Goal: Check status

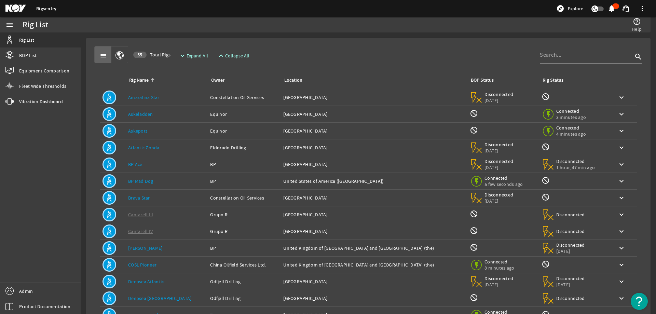
click at [557, 56] on input at bounding box center [586, 55] width 93 height 8
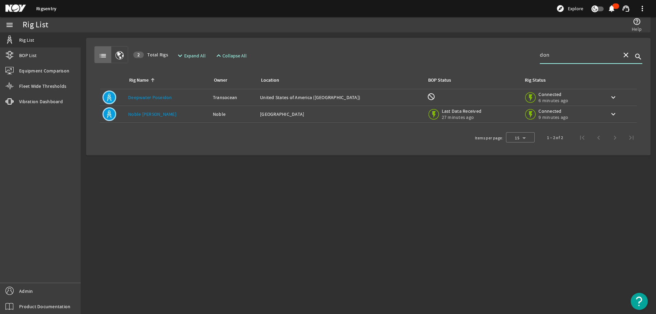
type input "don"
click at [132, 113] on link "Noble [PERSON_NAME]" at bounding box center [152, 114] width 48 height 6
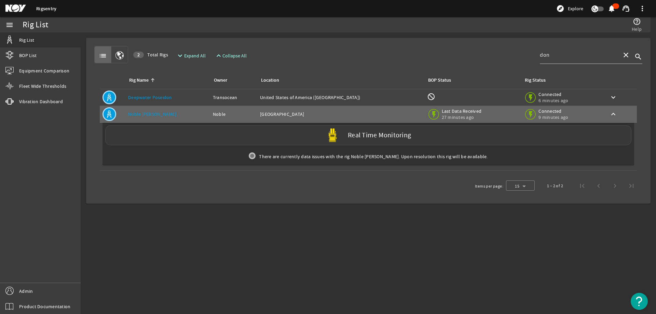
click at [345, 141] on div "Real Time Monitoring" at bounding box center [368, 135] width 526 height 20
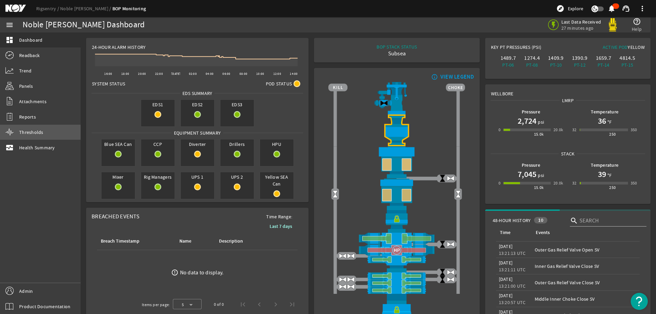
click at [36, 132] on span "Thresholds" at bounding box center [31, 132] width 24 height 7
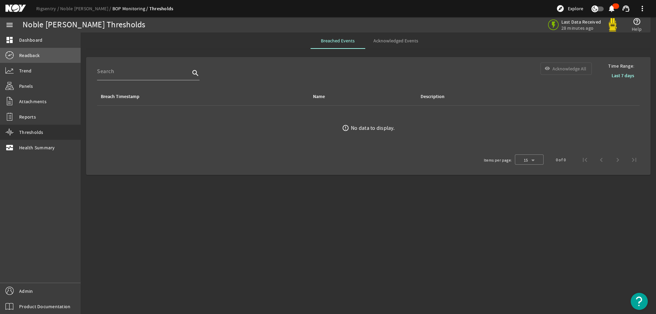
click at [31, 54] on span "Readback" at bounding box center [29, 55] width 21 height 7
